Goal: Navigation & Orientation: Understand site structure

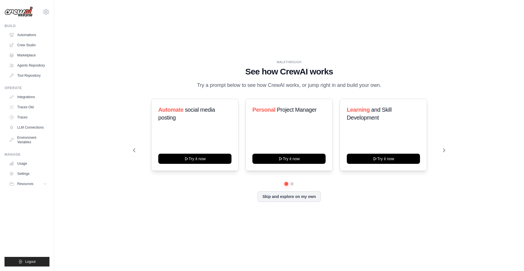
click at [16, 16] on img at bounding box center [19, 11] width 28 height 11
click at [18, 12] on img at bounding box center [19, 11] width 28 height 11
click at [50, 13] on div "[EMAIL_ADDRESS][DOMAIN_NAME] Settings Build Automations Resources" at bounding box center [27, 135] width 54 height 271
click at [47, 14] on icon at bounding box center [46, 11] width 7 height 7
click at [17, 43] on link "Crew Studio" at bounding box center [28, 45] width 43 height 9
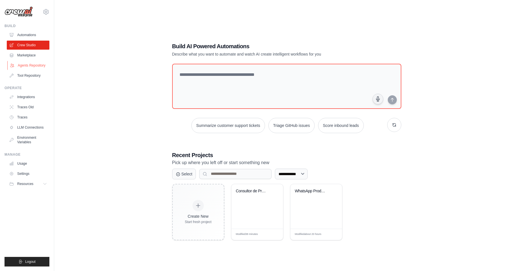
click at [32, 65] on link "Agents Repository" at bounding box center [28, 65] width 43 height 9
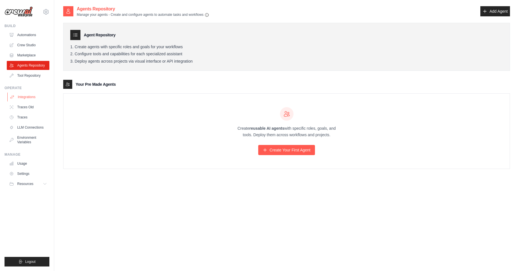
click at [31, 96] on link "Integrations" at bounding box center [28, 97] width 43 height 9
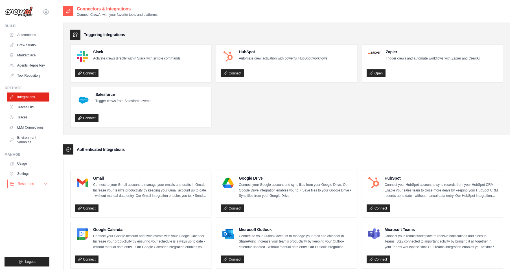
click at [24, 183] on span "Resources" at bounding box center [26, 184] width 16 height 5
click at [31, 193] on span "Documentation" at bounding box center [31, 193] width 23 height 5
